Goal: Navigation & Orientation: Understand site structure

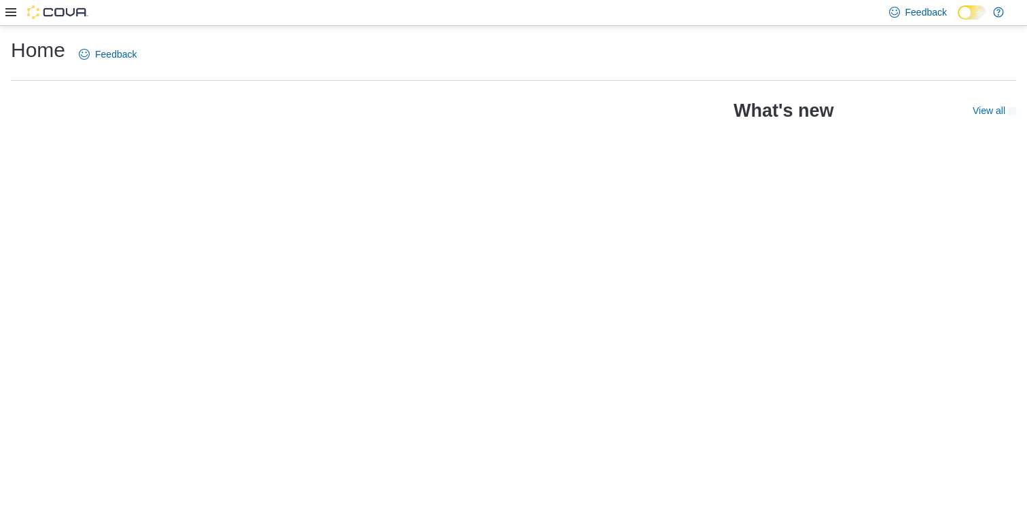
click at [6, 16] on icon at bounding box center [10, 12] width 11 height 8
click at [14, 12] on icon at bounding box center [10, 12] width 11 height 8
click at [6, 14] on icon at bounding box center [10, 12] width 11 height 11
